Goal: Contribute content

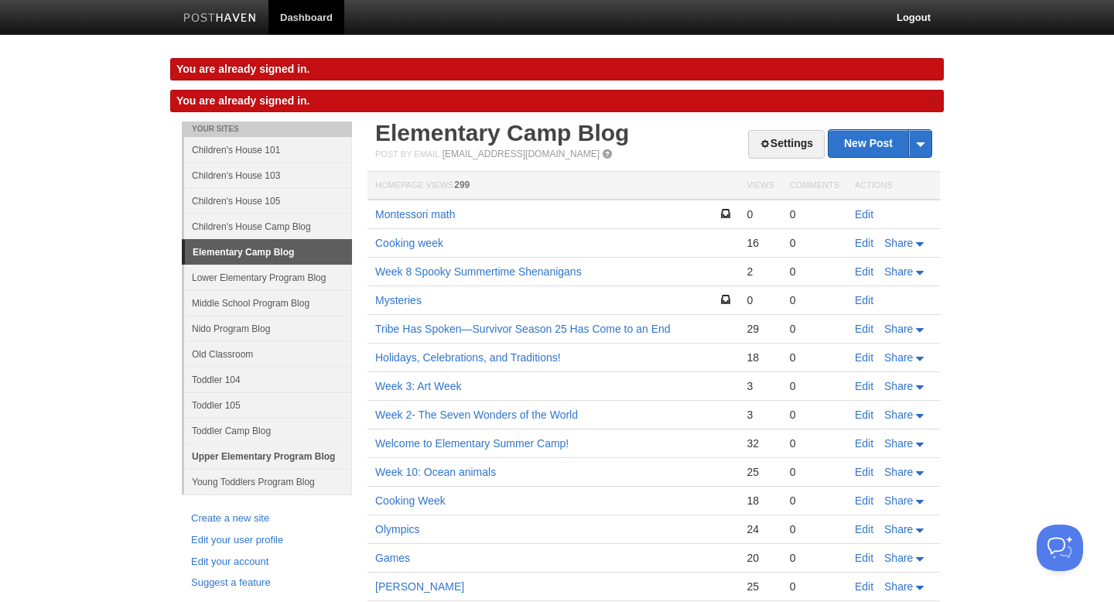
click at [290, 456] on link "Upper Elementary Program Blog" at bounding box center [268, 456] width 168 height 26
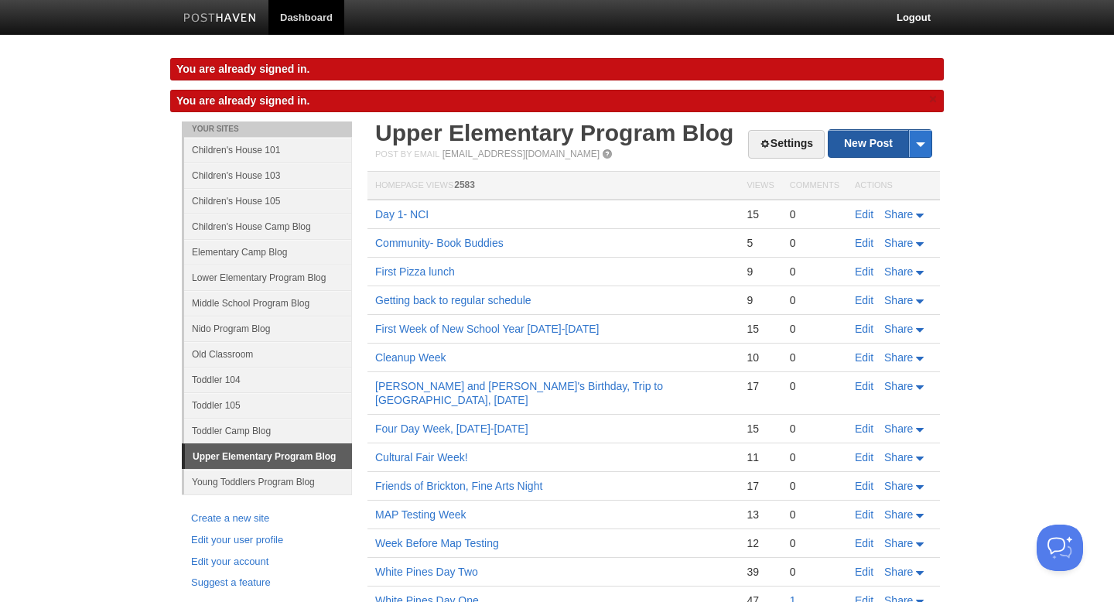
click at [853, 143] on link "New Post" at bounding box center [880, 143] width 103 height 27
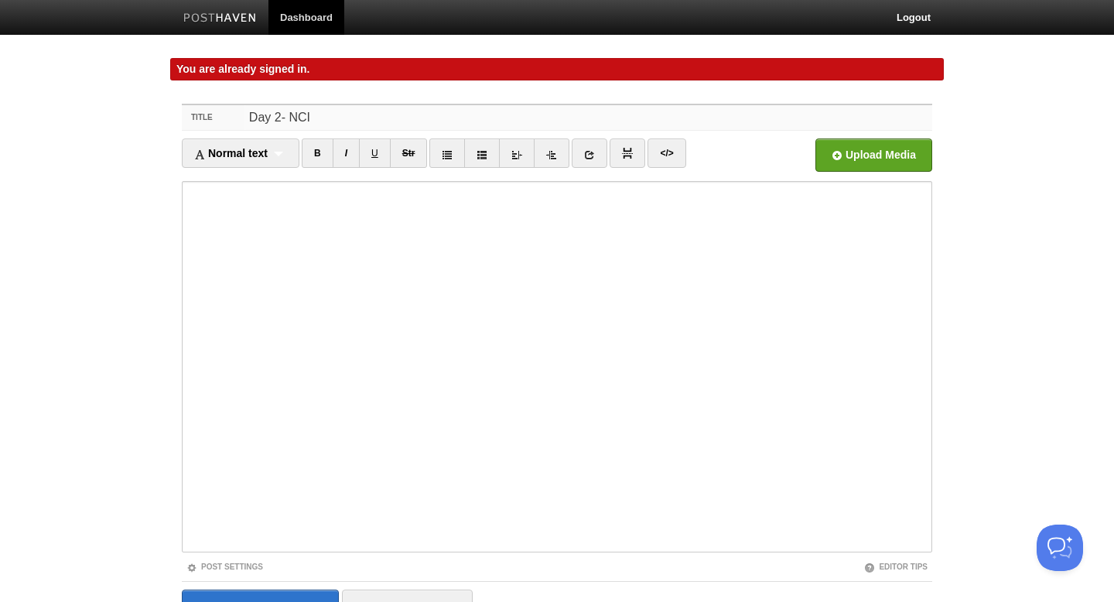
type input "Day 2- NCI"
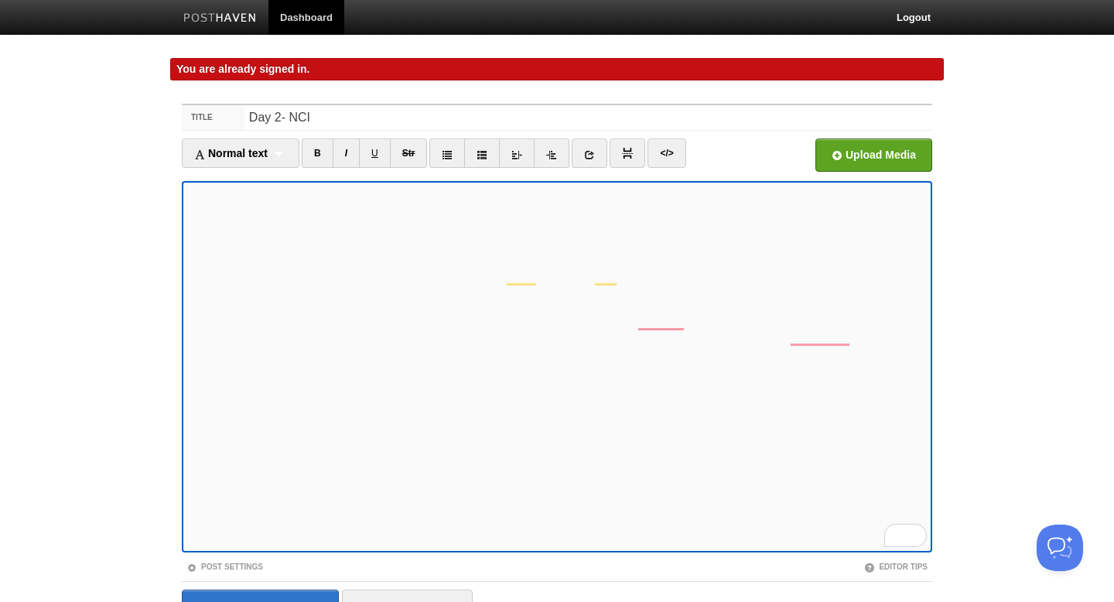
scroll to position [84, 0]
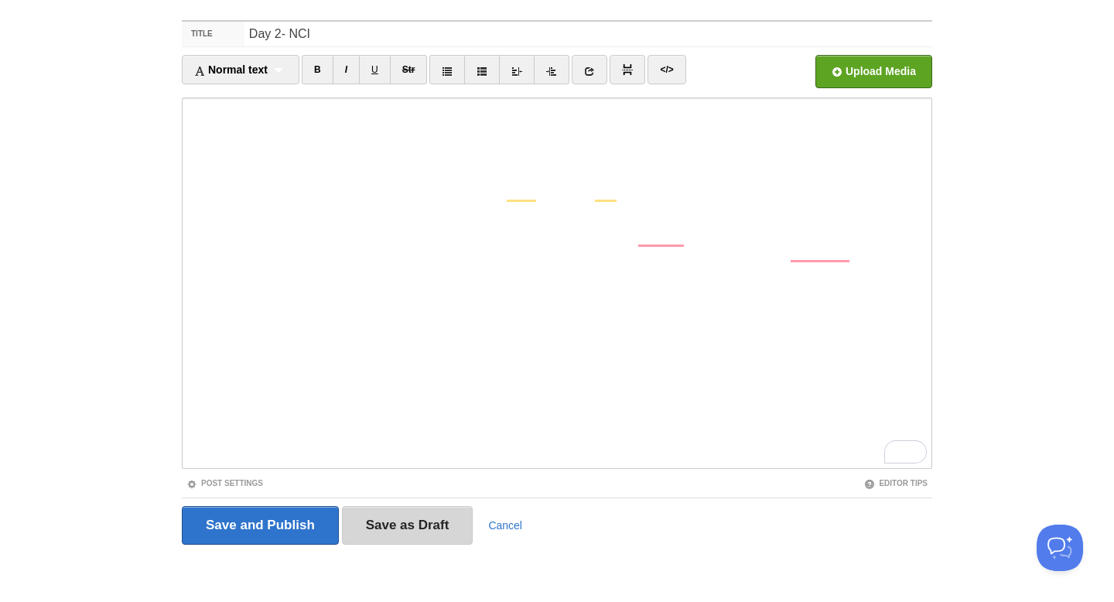
click at [398, 524] on input "Save as Draft" at bounding box center [408, 525] width 132 height 39
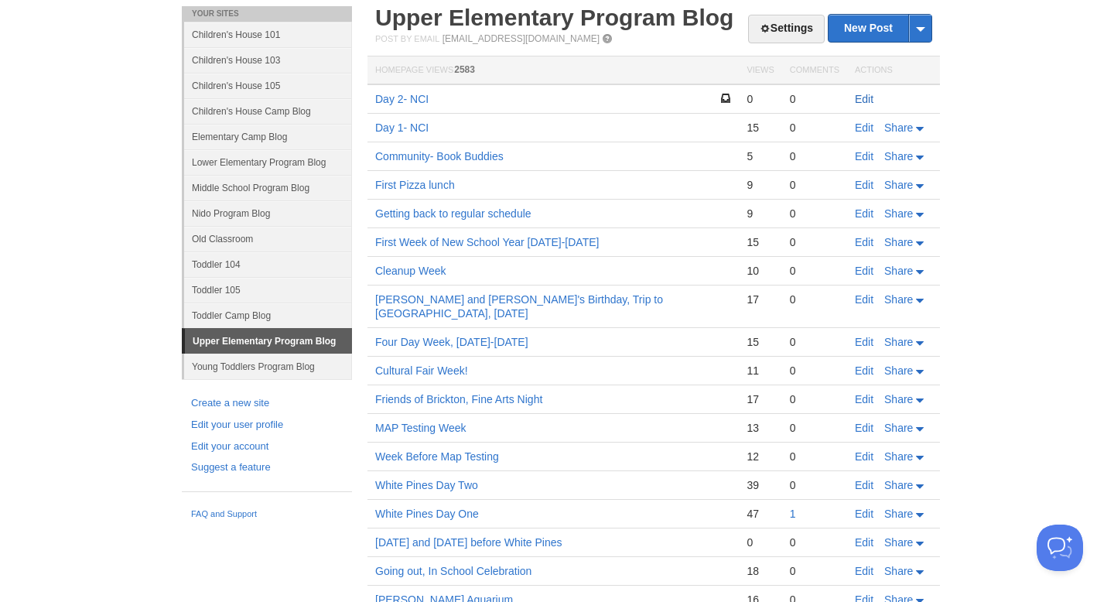
click at [865, 101] on link "Edit" at bounding box center [864, 99] width 19 height 12
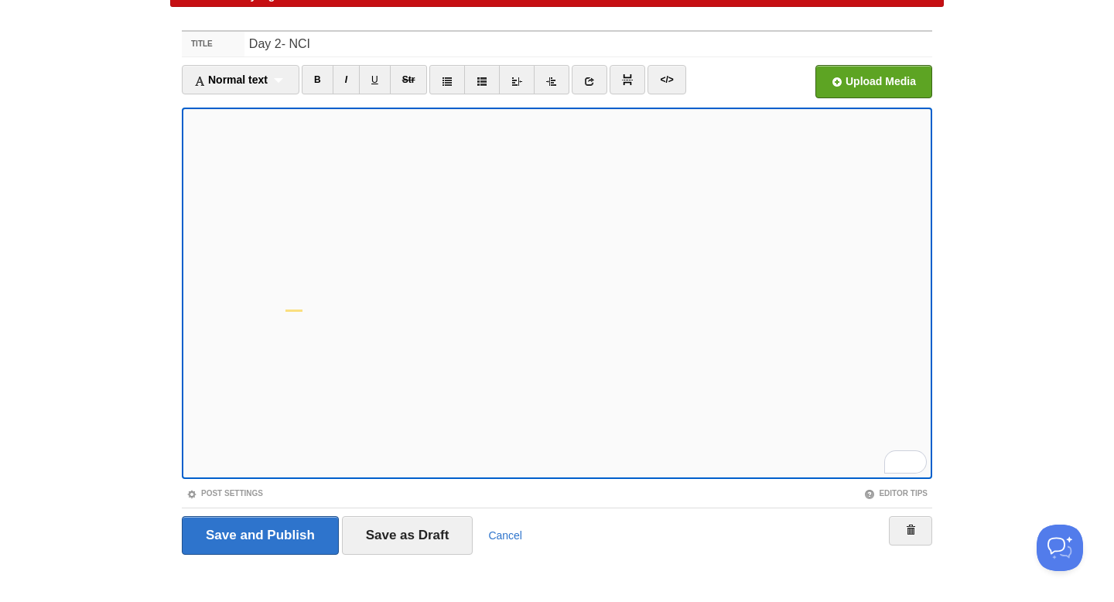
scroll to position [84, 0]
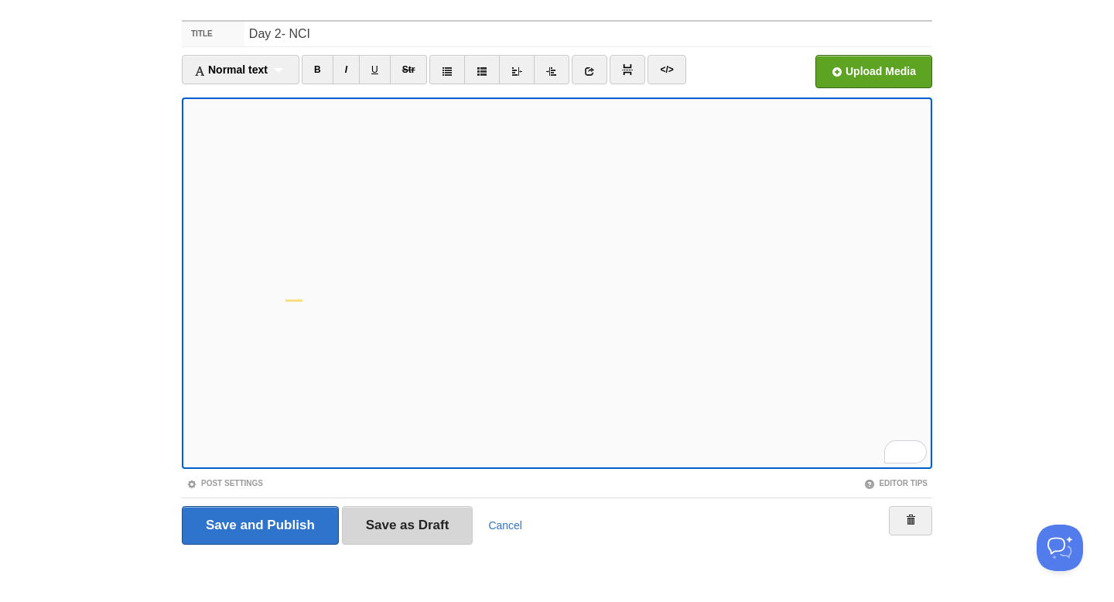
click at [460, 528] on input "Save as Draft" at bounding box center [408, 525] width 132 height 39
